Goal: Task Accomplishment & Management: Use online tool/utility

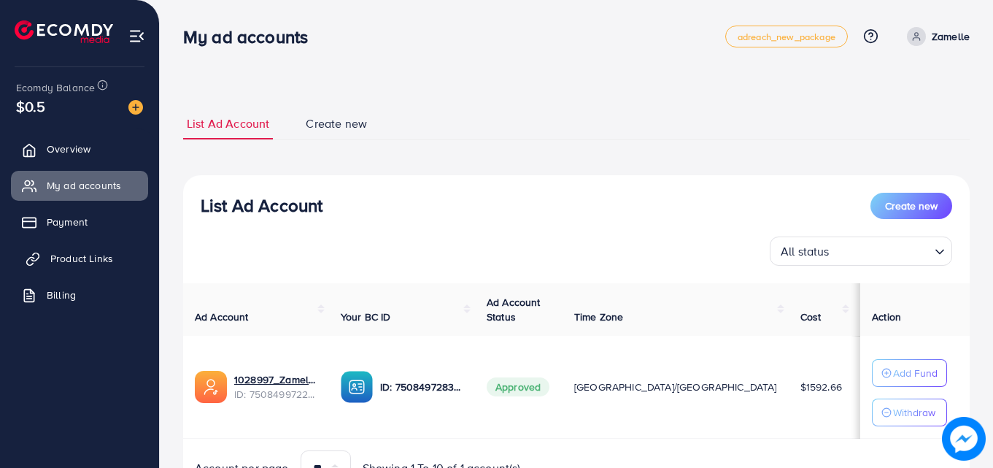
click at [71, 264] on span "Product Links" at bounding box center [81, 258] width 63 height 15
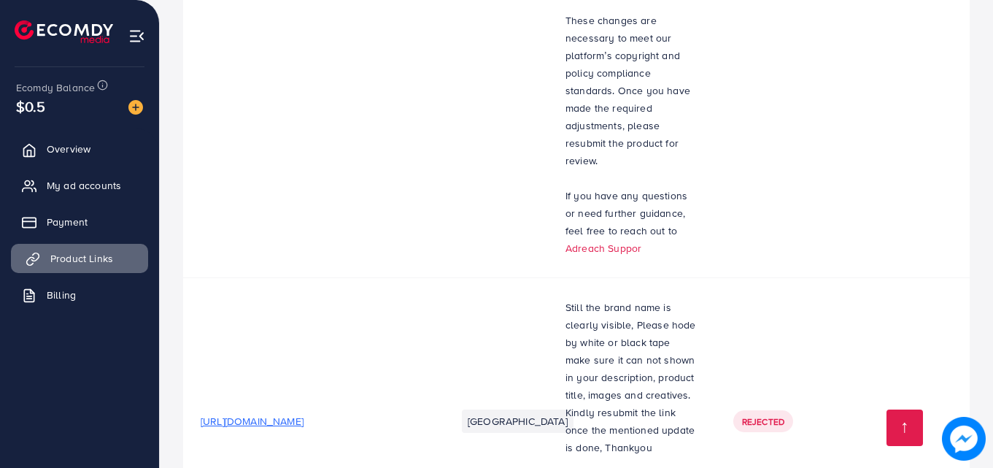
scroll to position [5994, 0]
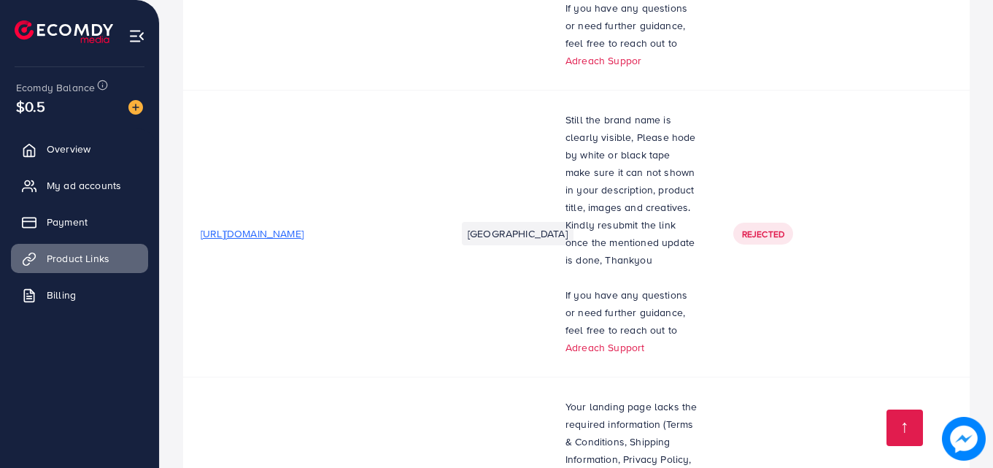
scroll to position [6148, 0]
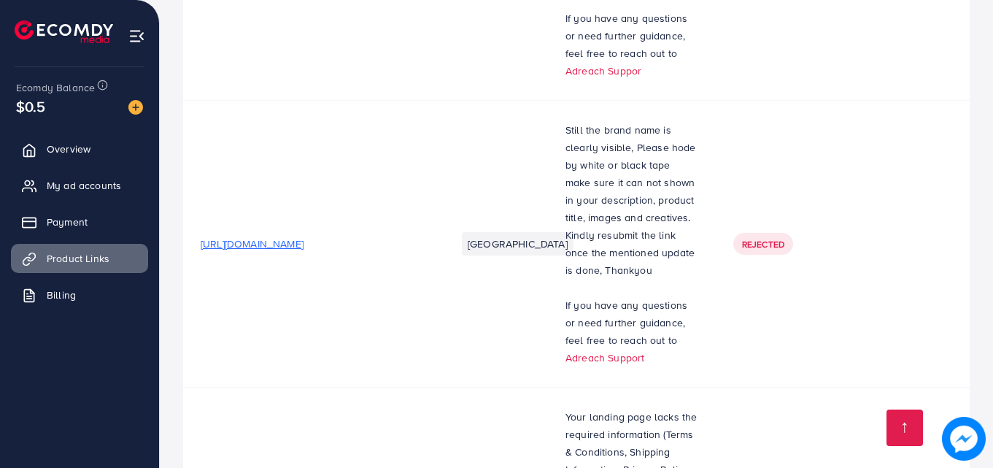
scroll to position [6148, 0]
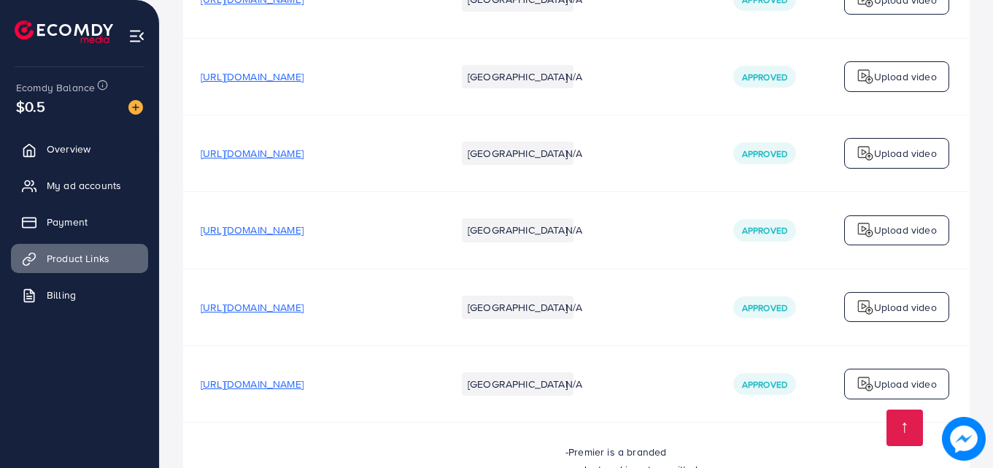
scroll to position [1670, 0]
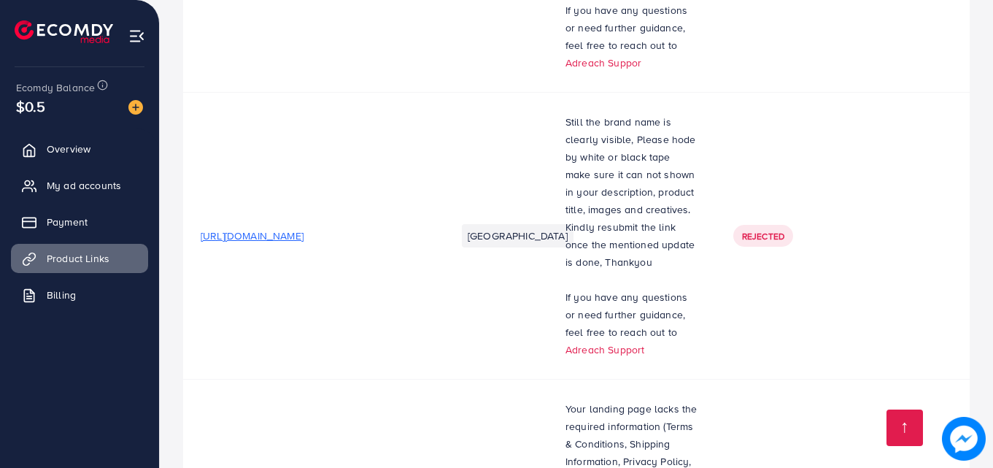
scroll to position [6148, 0]
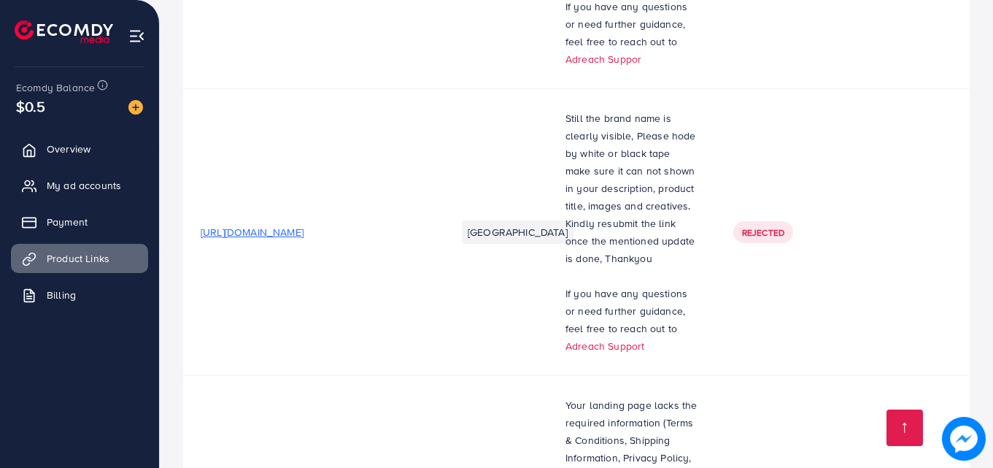
scroll to position [6148, 0]
